Goal: Task Accomplishment & Management: Manage account settings

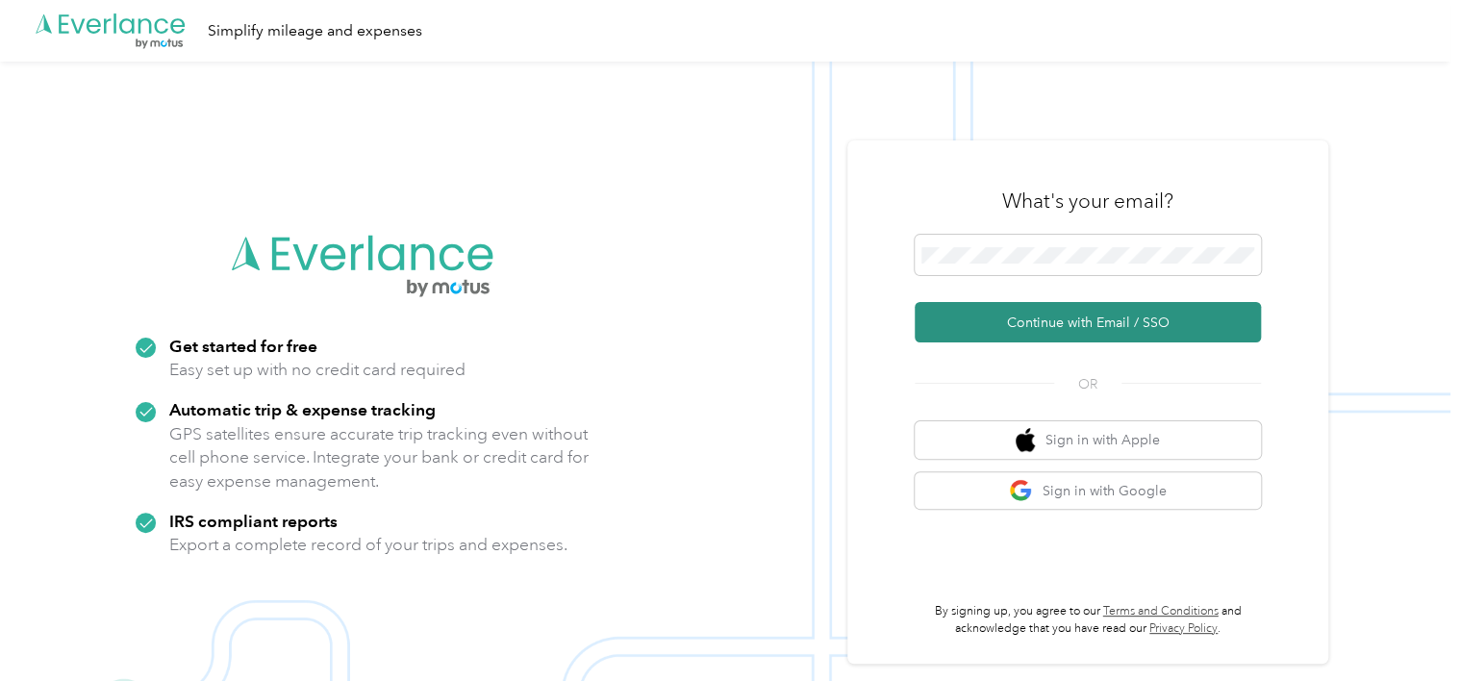
click at [1074, 322] on button "Continue with Email / SSO" at bounding box center [1088, 322] width 346 height 40
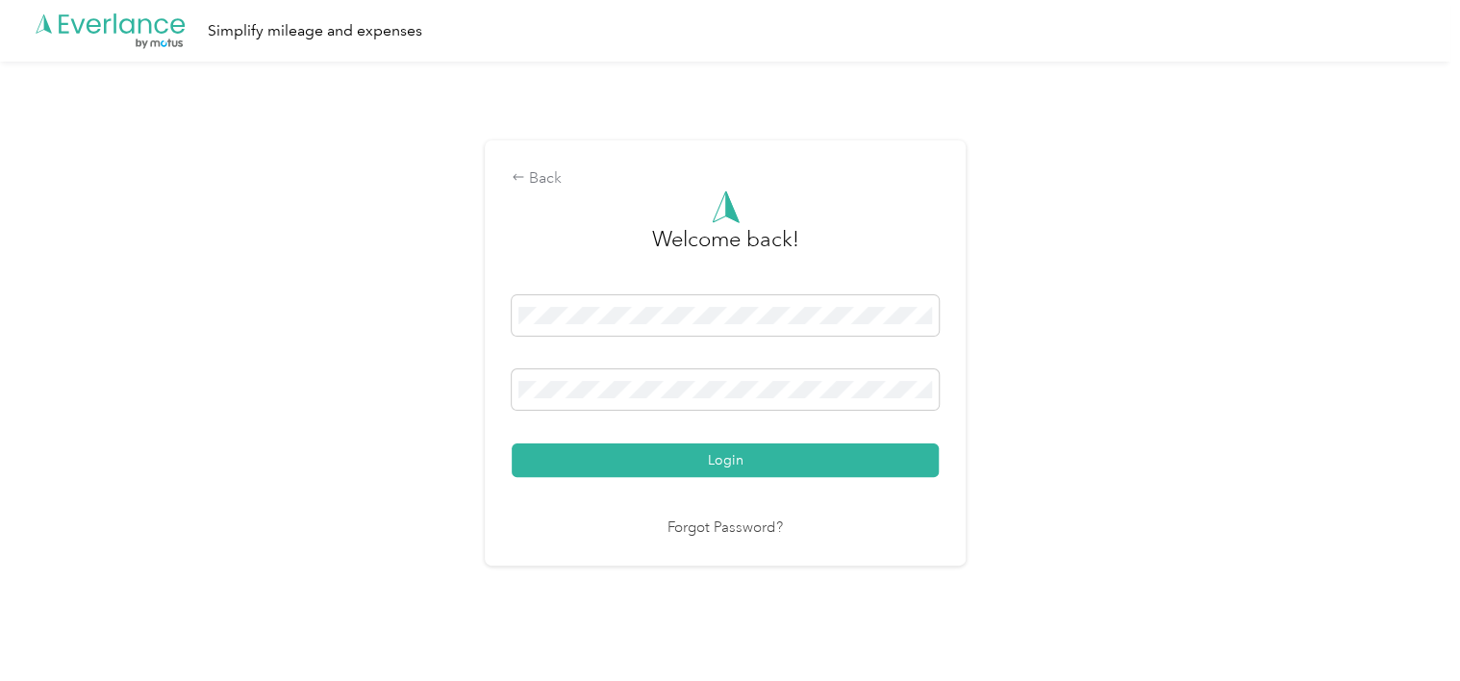
drag, startPoint x: 686, startPoint y: 454, endPoint x: 675, endPoint y: 458, distance: 11.3
click at [687, 453] on button "Login" at bounding box center [725, 460] width 427 height 34
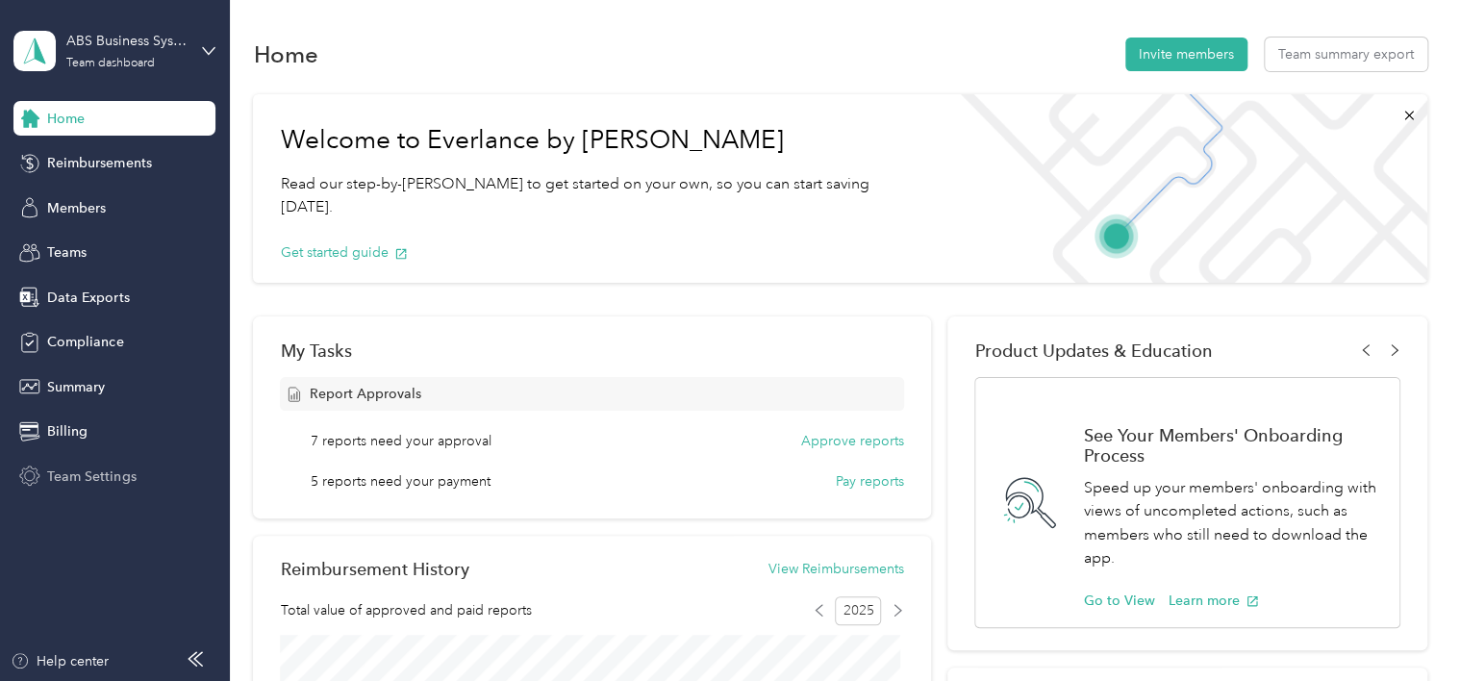
click at [88, 475] on span "Team Settings" at bounding box center [91, 476] width 88 height 20
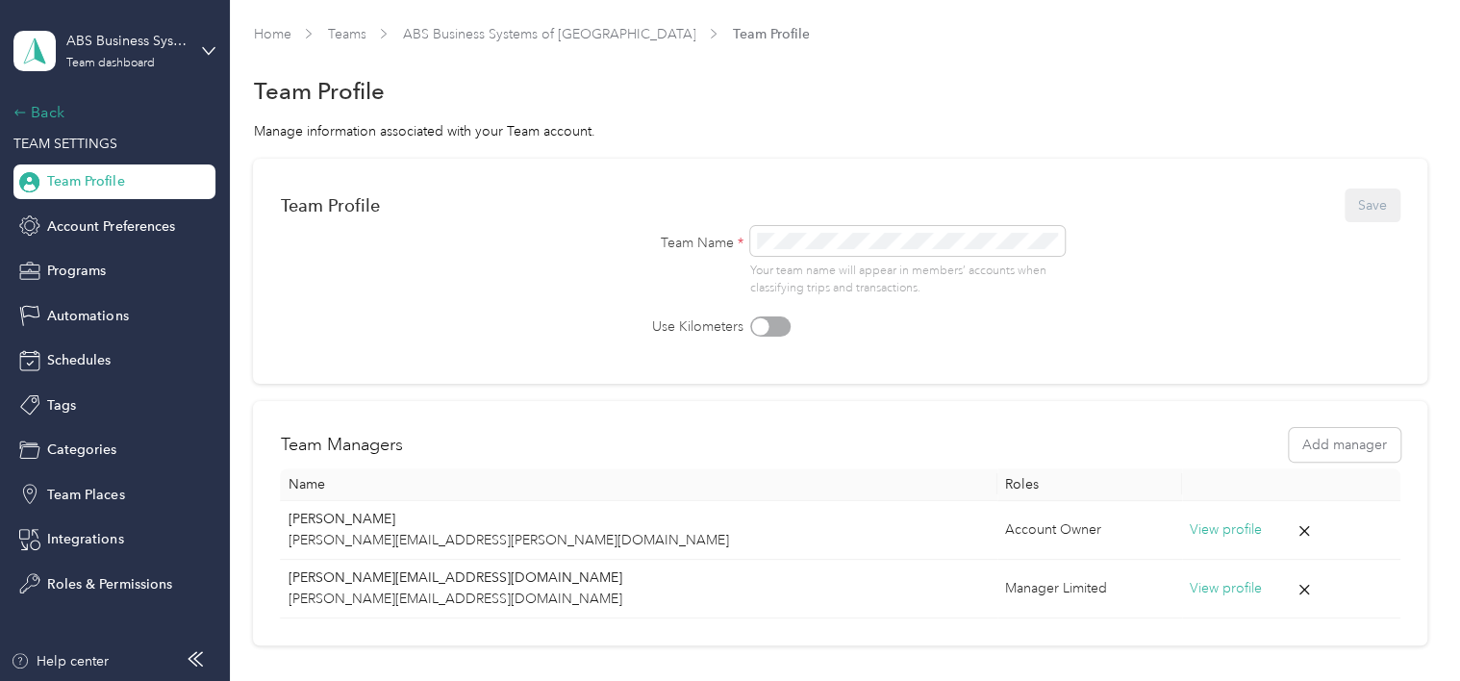
click at [43, 114] on div "Back" at bounding box center [109, 112] width 192 height 23
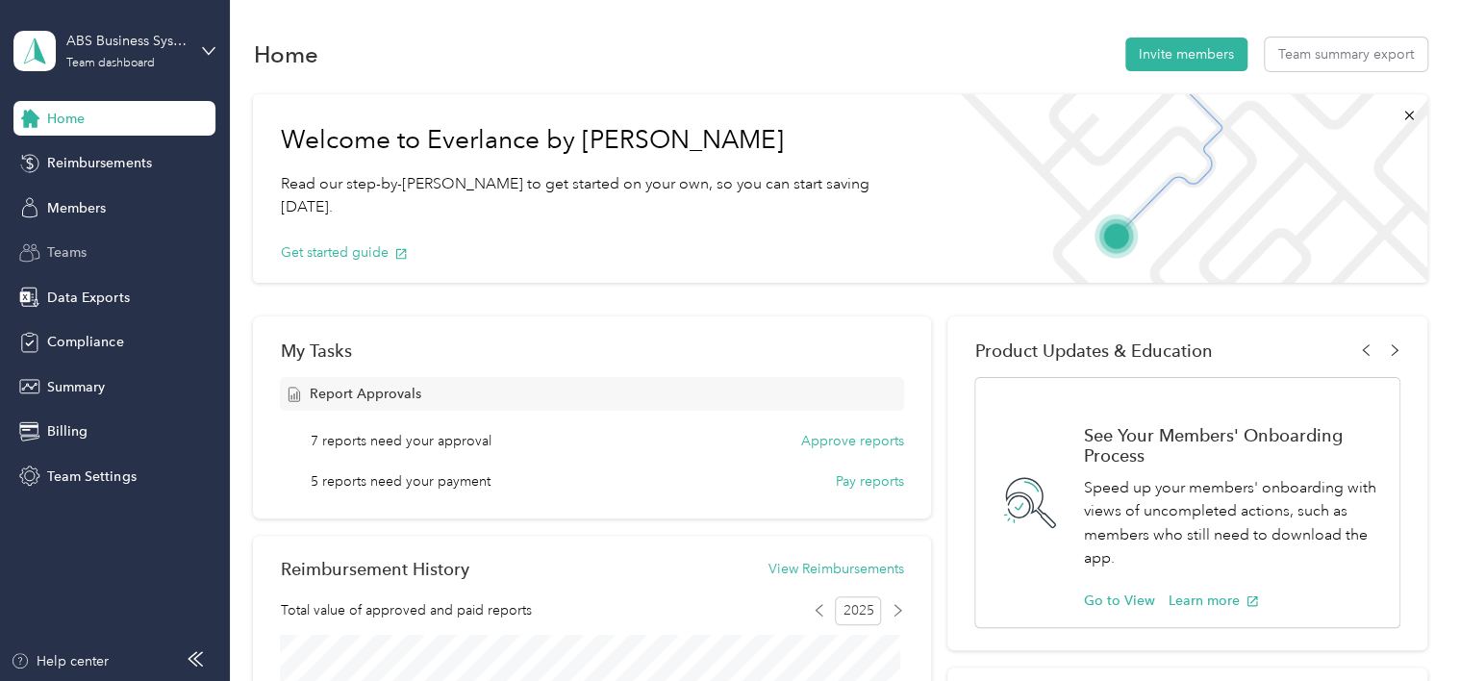
click at [69, 245] on span "Teams" at bounding box center [66, 252] width 39 height 20
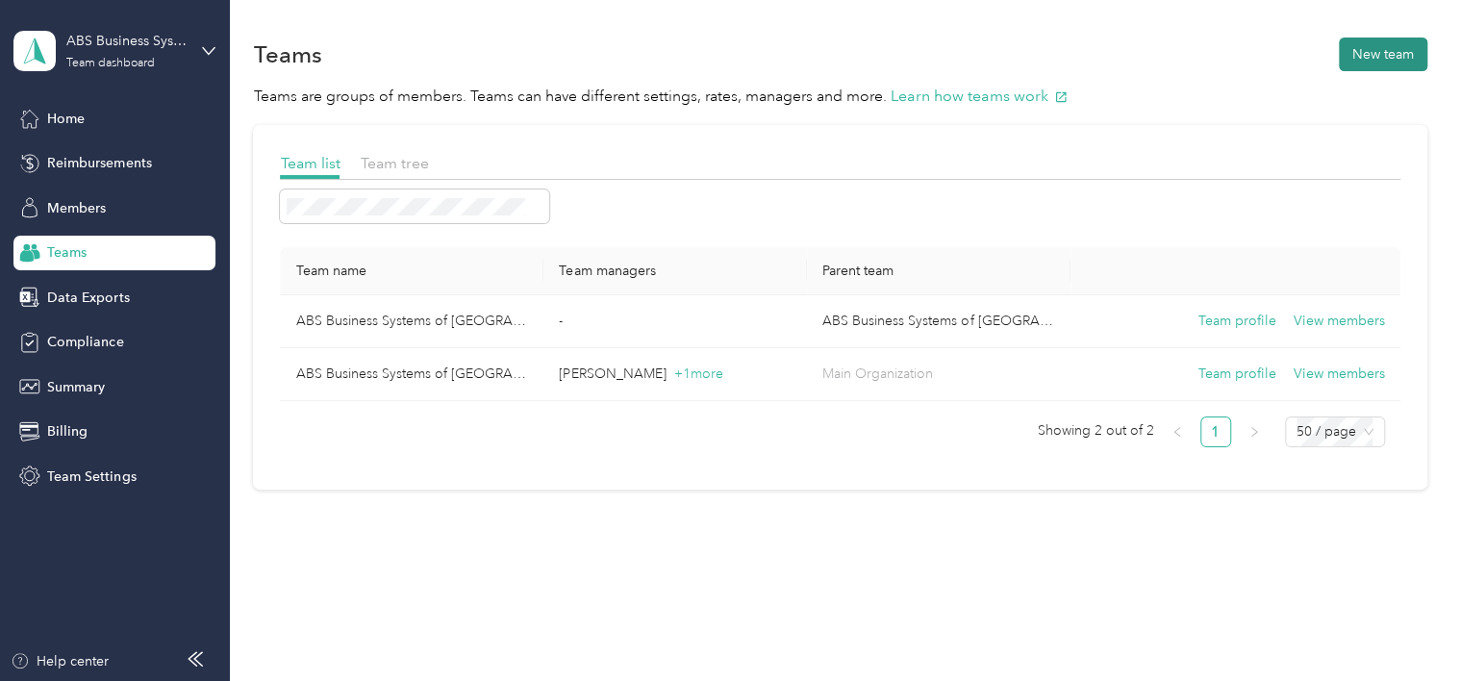
click at [1359, 57] on button "New team" at bounding box center [1383, 55] width 88 height 34
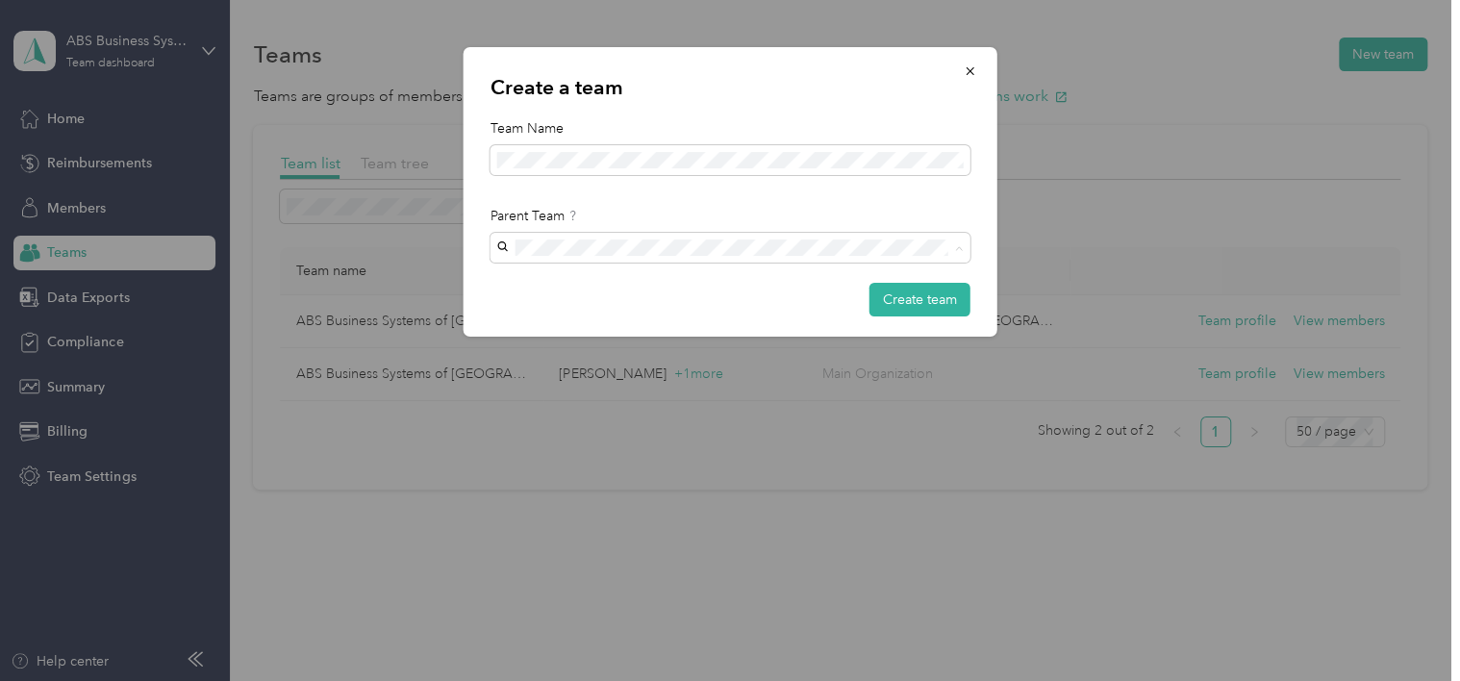
click at [766, 109] on div "Create a team Team Name Parent Team Create team" at bounding box center [731, 191] width 534 height 289
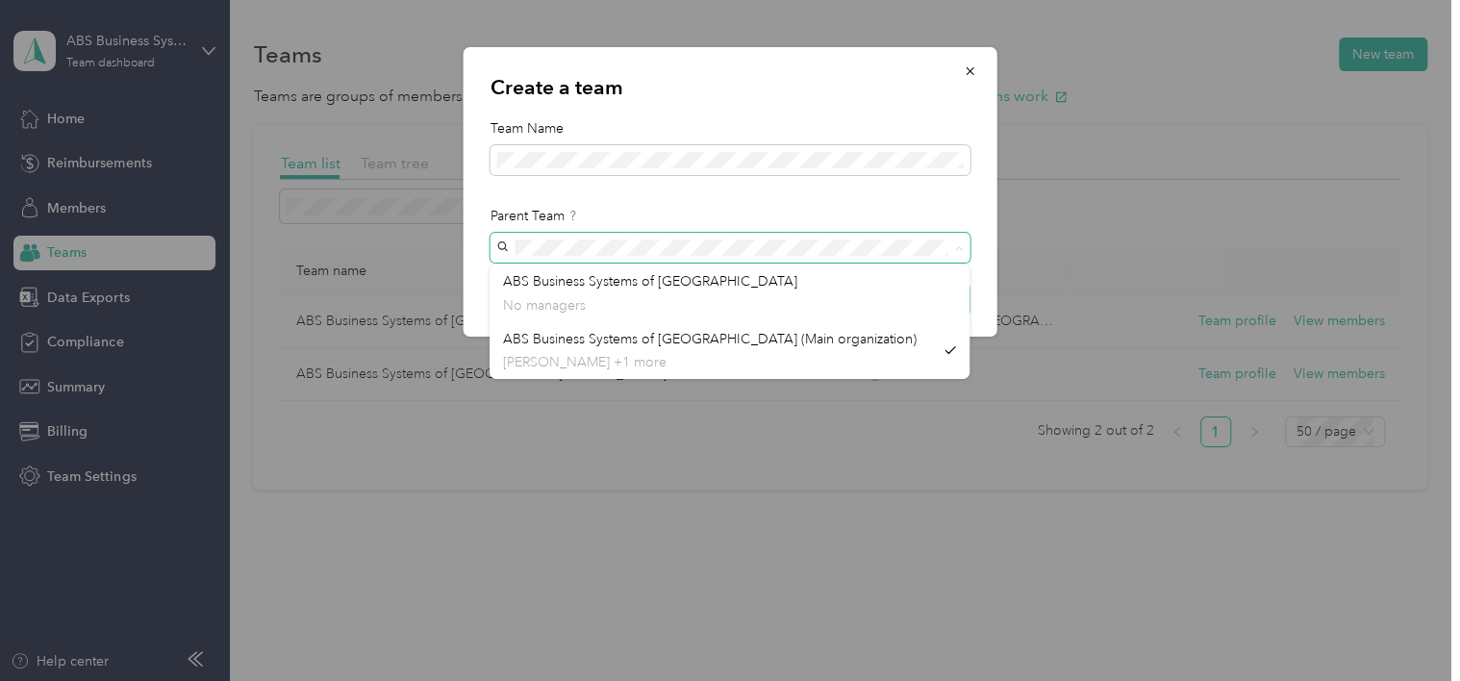
click at [443, 680] on div "Create a team Team Name Parent Team Create team ABS Business Systems of Auburn …" at bounding box center [725, 681] width 1450 height 0
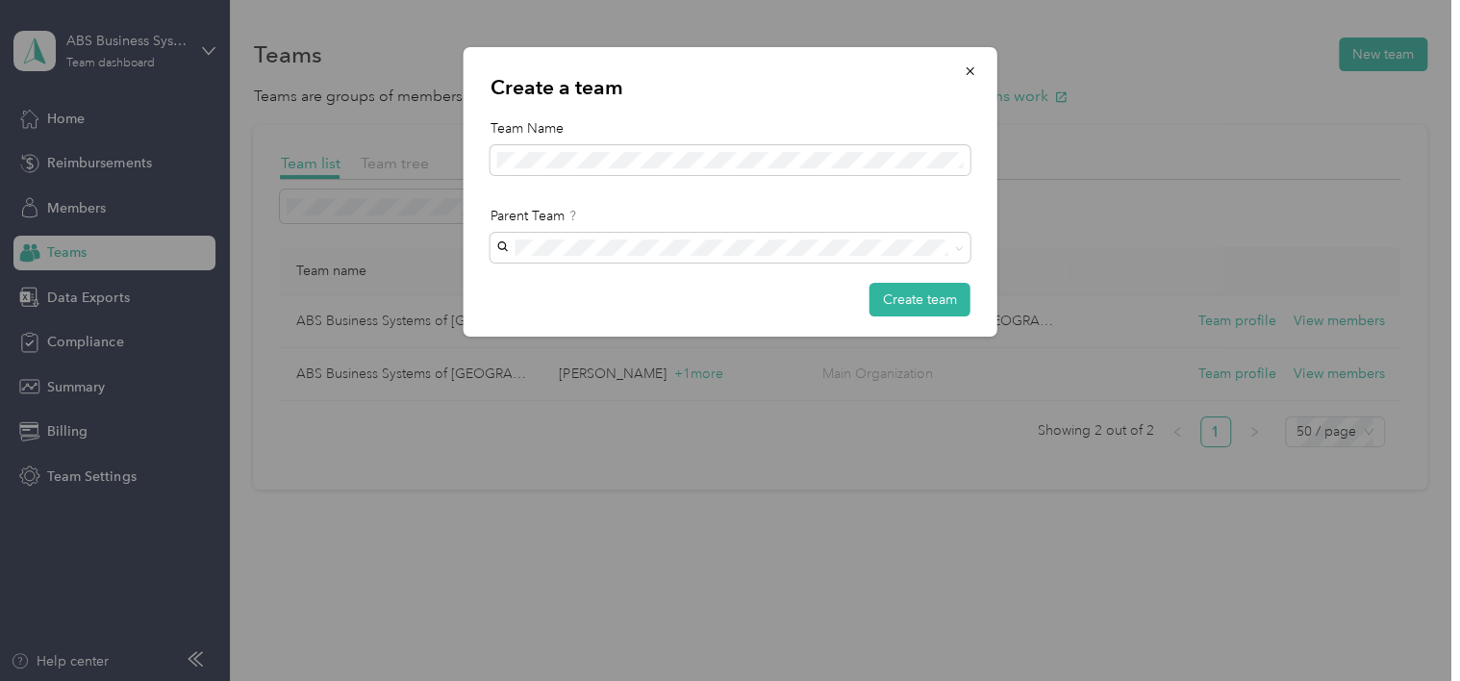
click at [970, 67] on icon "button" at bounding box center [970, 70] width 13 height 13
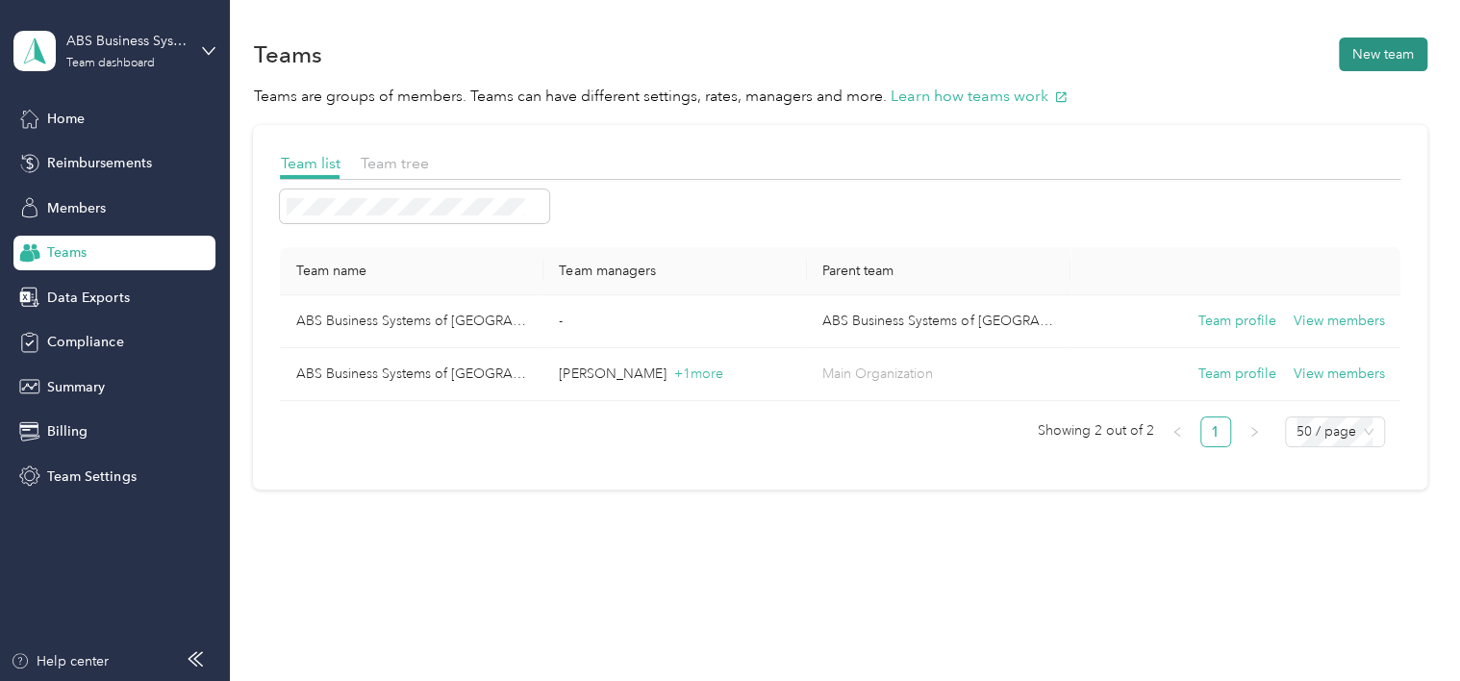
click at [1354, 51] on button "New team" at bounding box center [1383, 55] width 88 height 34
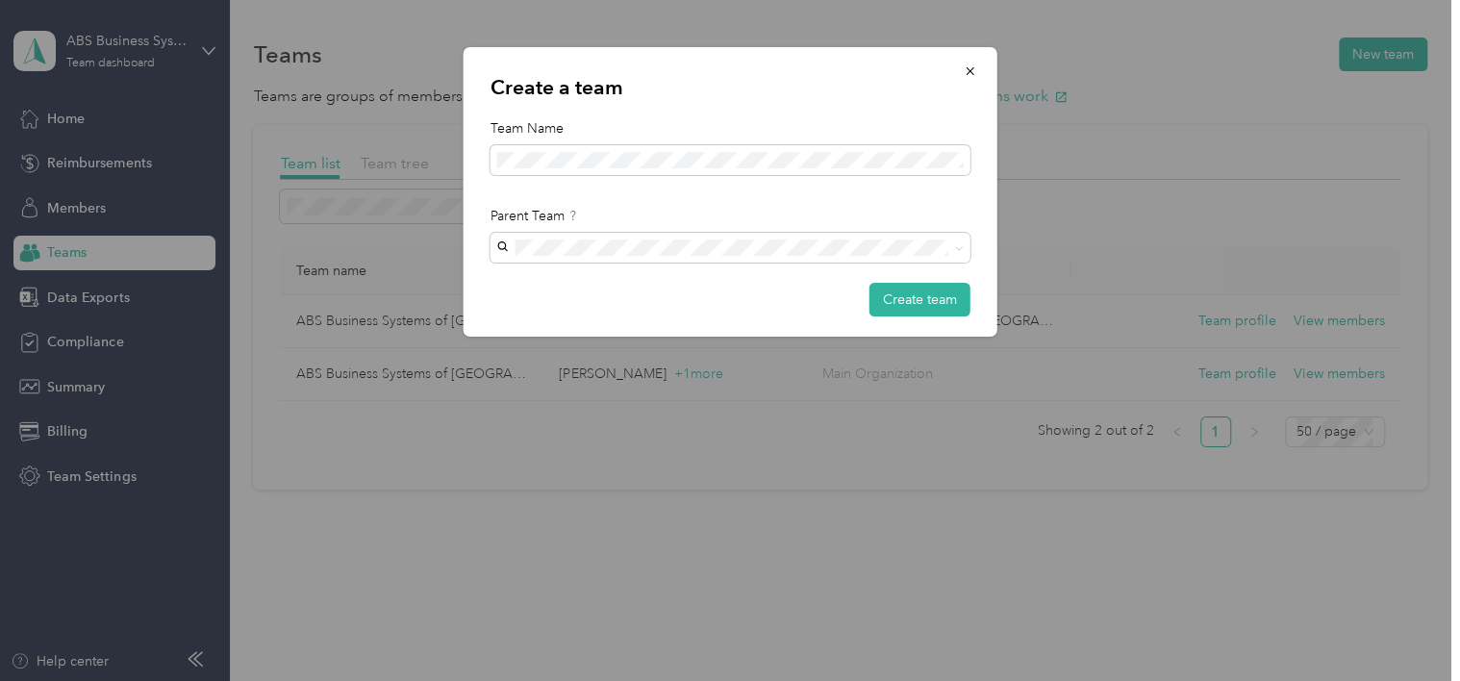
click at [905, 297] on button "Create team" at bounding box center [919, 300] width 101 height 34
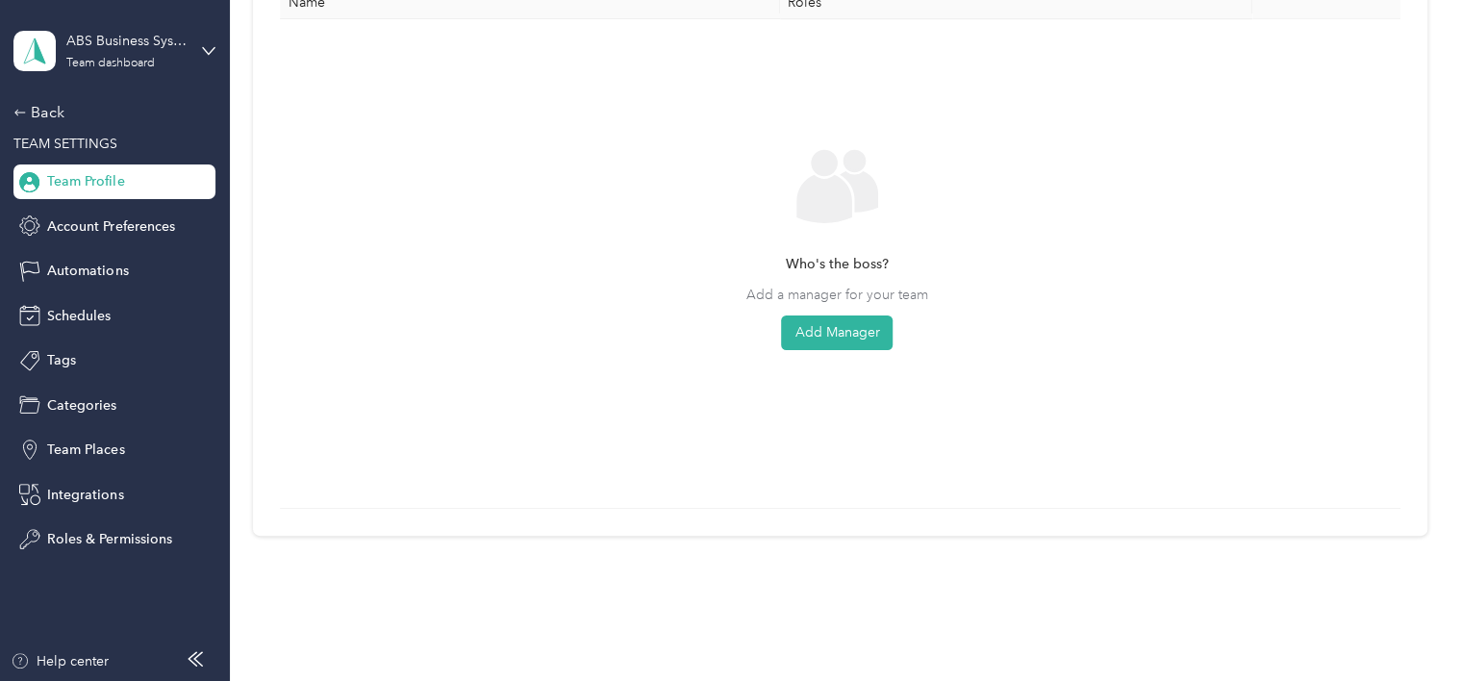
scroll to position [575, 0]
click at [827, 323] on button "Add Manager" at bounding box center [837, 330] width 112 height 35
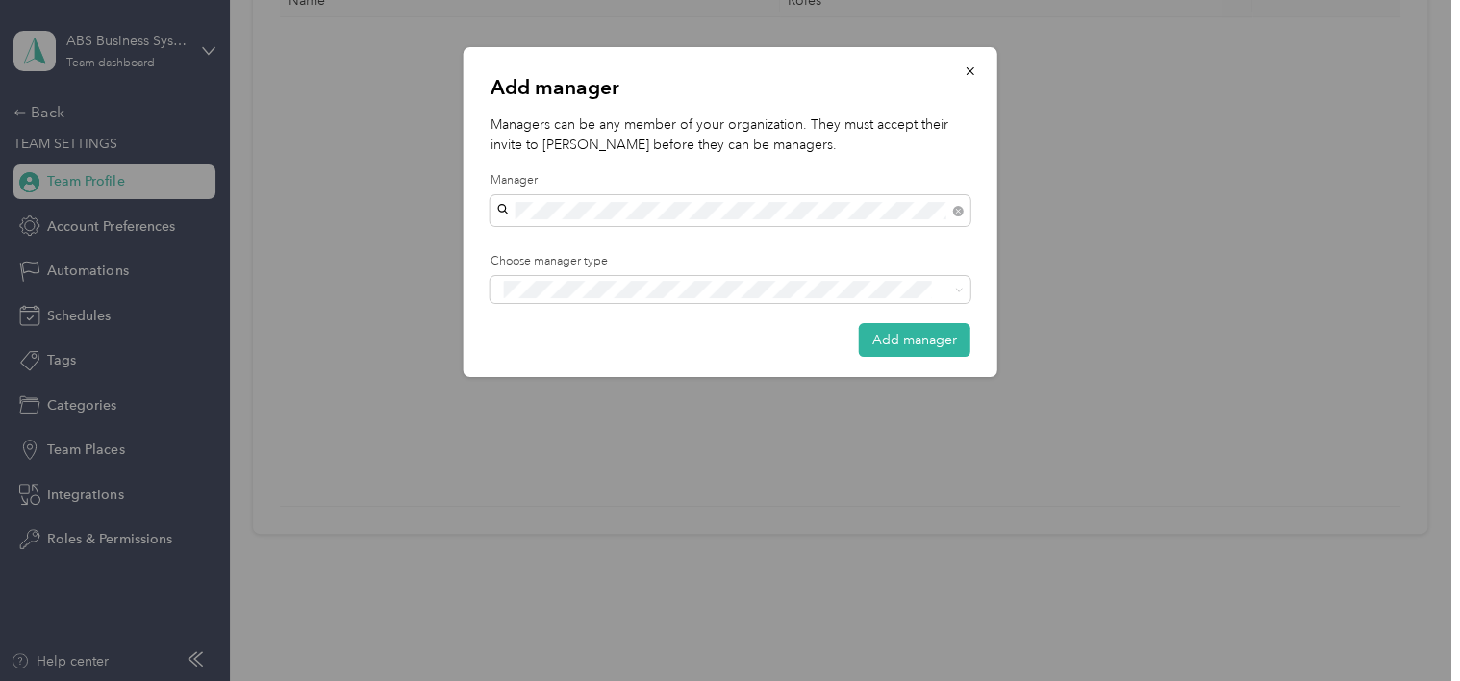
click at [589, 236] on div "[PERSON_NAME]" at bounding box center [729, 236] width 453 height 20
click at [569, 363] on button "Manager" at bounding box center [541, 361] width 76 height 24
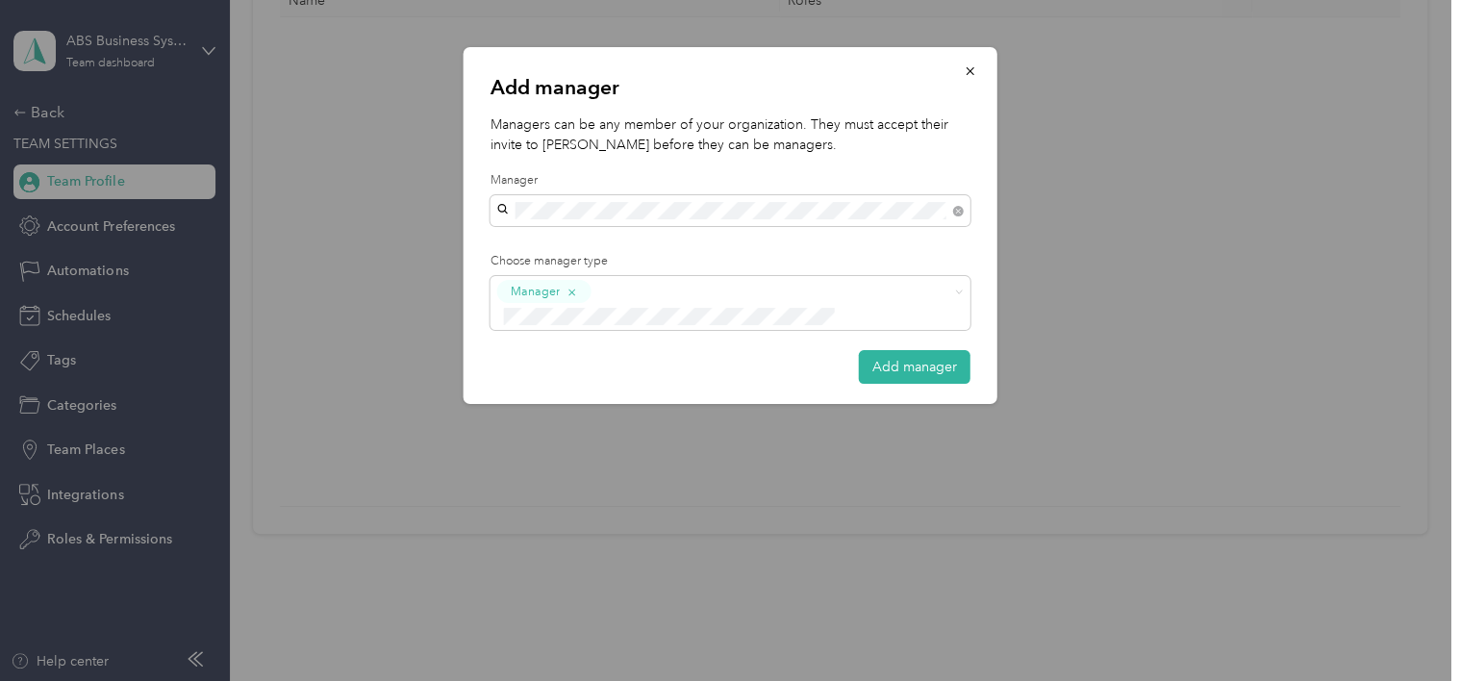
click at [890, 350] on button "Add manager" at bounding box center [915, 367] width 112 height 34
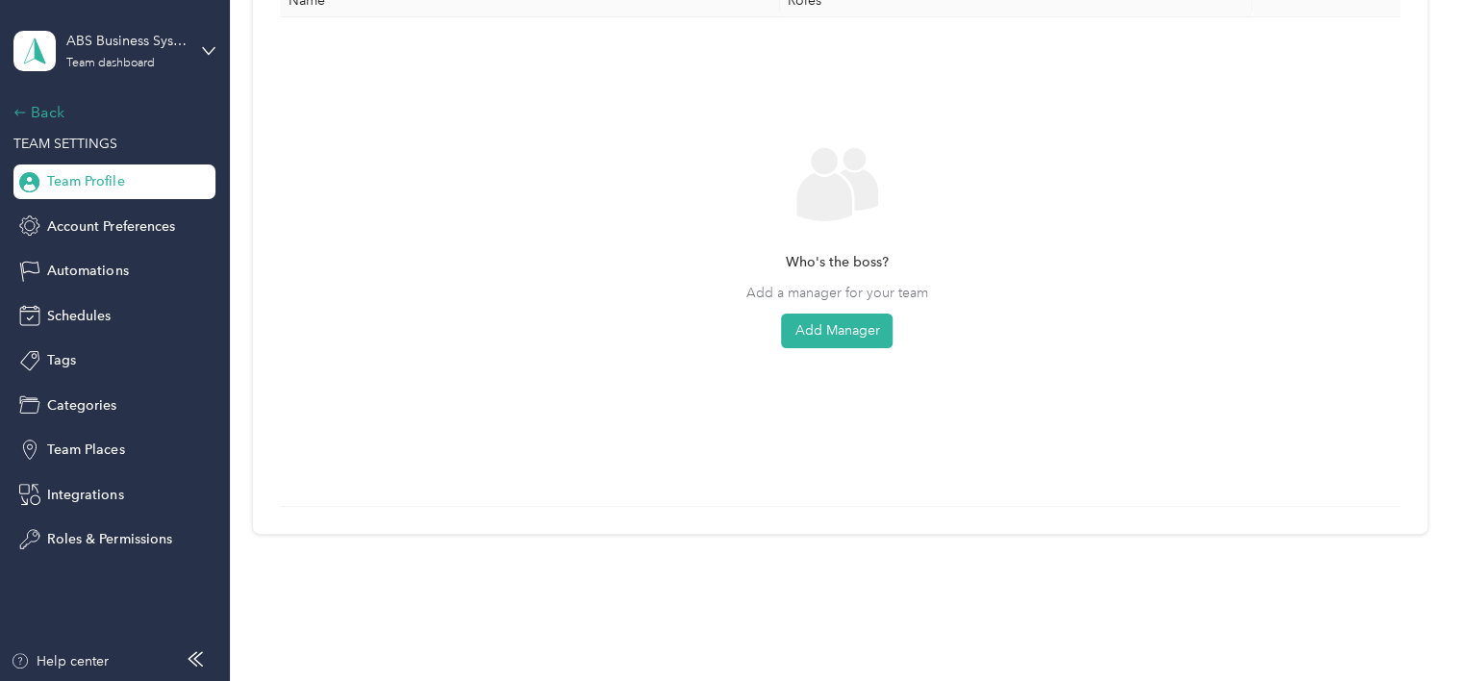
click at [37, 112] on div "Back" at bounding box center [109, 112] width 192 height 23
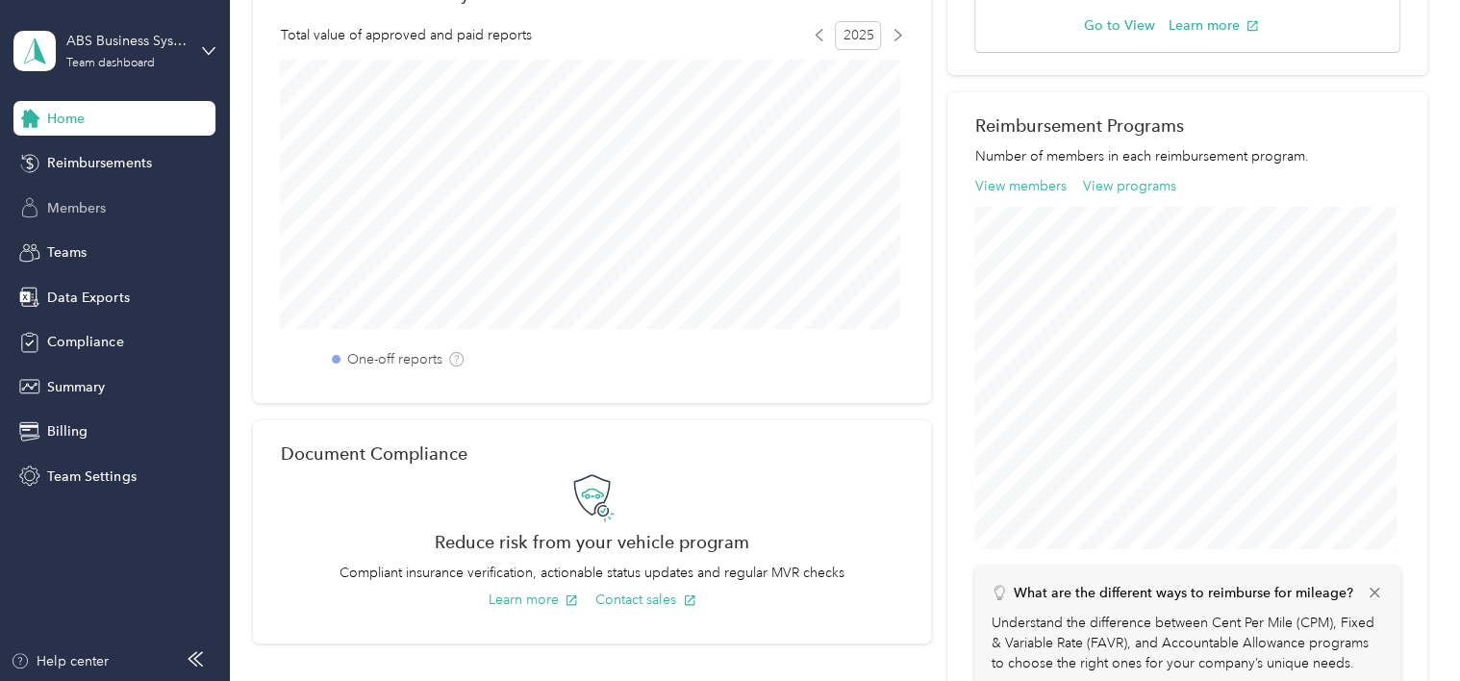
click at [72, 208] on span "Members" at bounding box center [76, 208] width 59 height 20
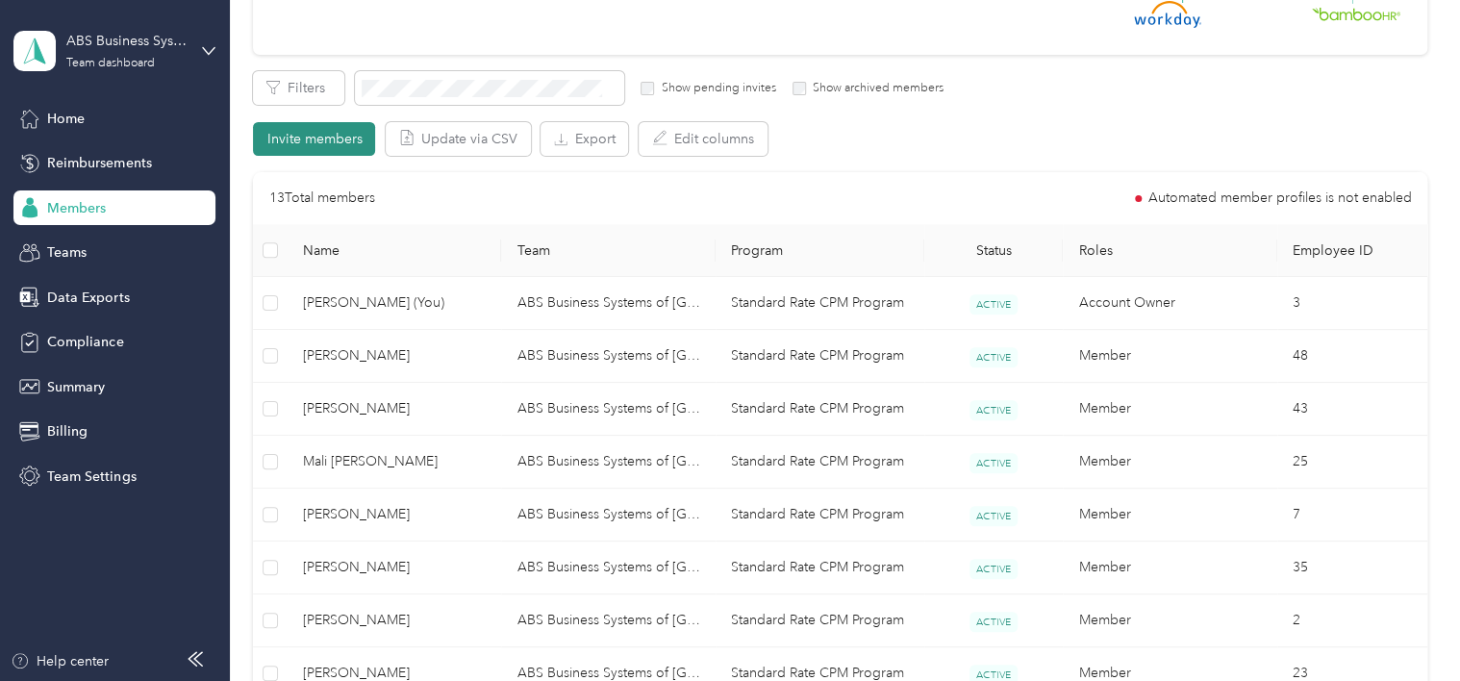
scroll to position [288, 0]
click at [315, 138] on button "Invite members" at bounding box center [314, 138] width 122 height 34
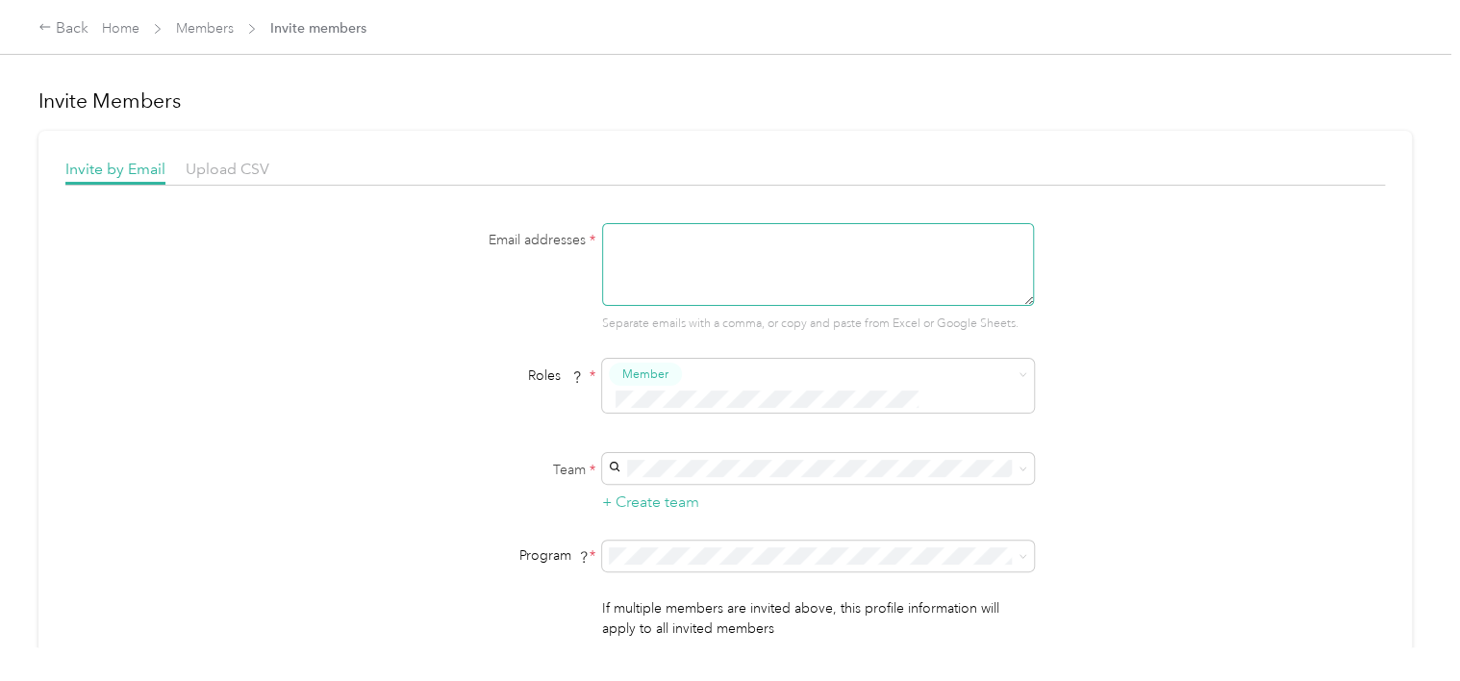
drag, startPoint x: 651, startPoint y: 241, endPoint x: 755, endPoint y: 233, distance: 104.2
click at [652, 241] on textarea at bounding box center [818, 264] width 432 height 83
type textarea "[PERSON_NAME][EMAIL_ADDRESS][PERSON_NAME][DOMAIN_NAME]"
click at [708, 532] on span "ABS of [US_STATE]" at bounding box center [671, 529] width 116 height 16
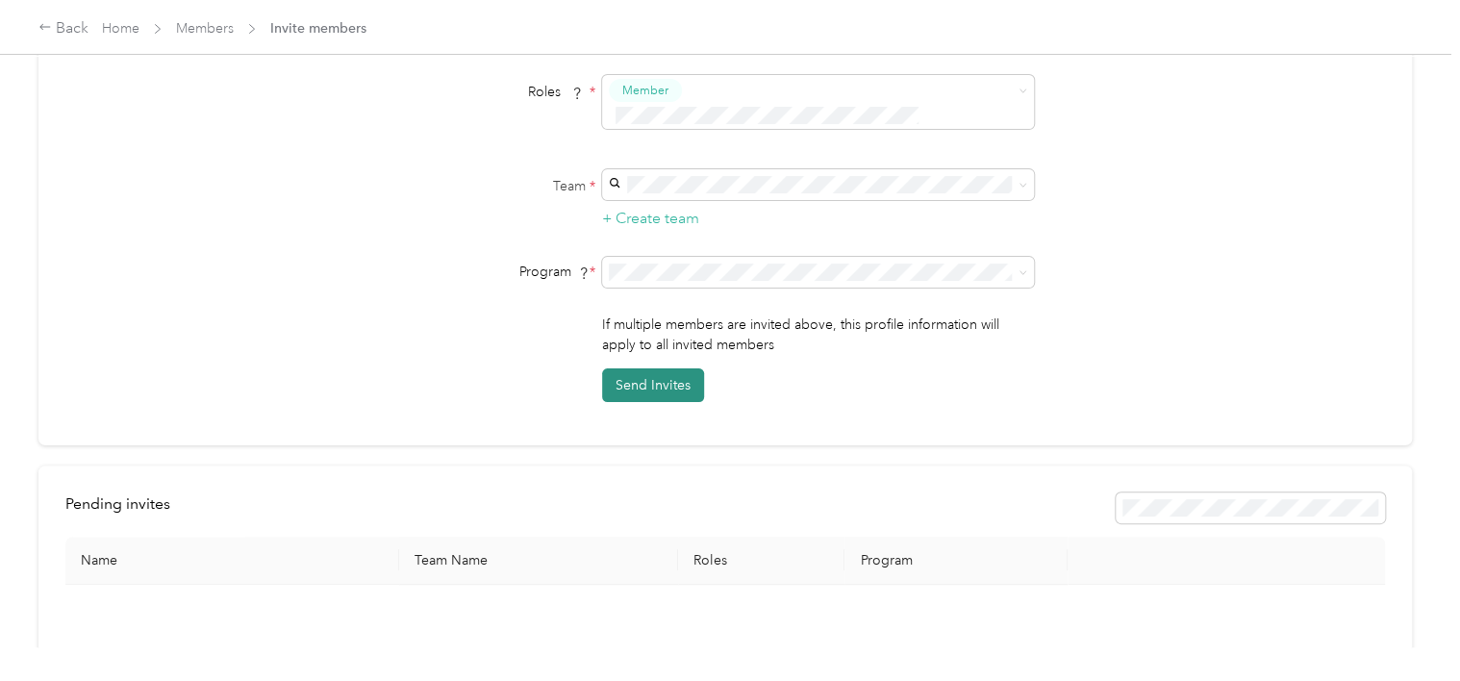
click at [650, 368] on button "Send Invites" at bounding box center [653, 385] width 102 height 34
